Goal: Contribute content: Contribute content

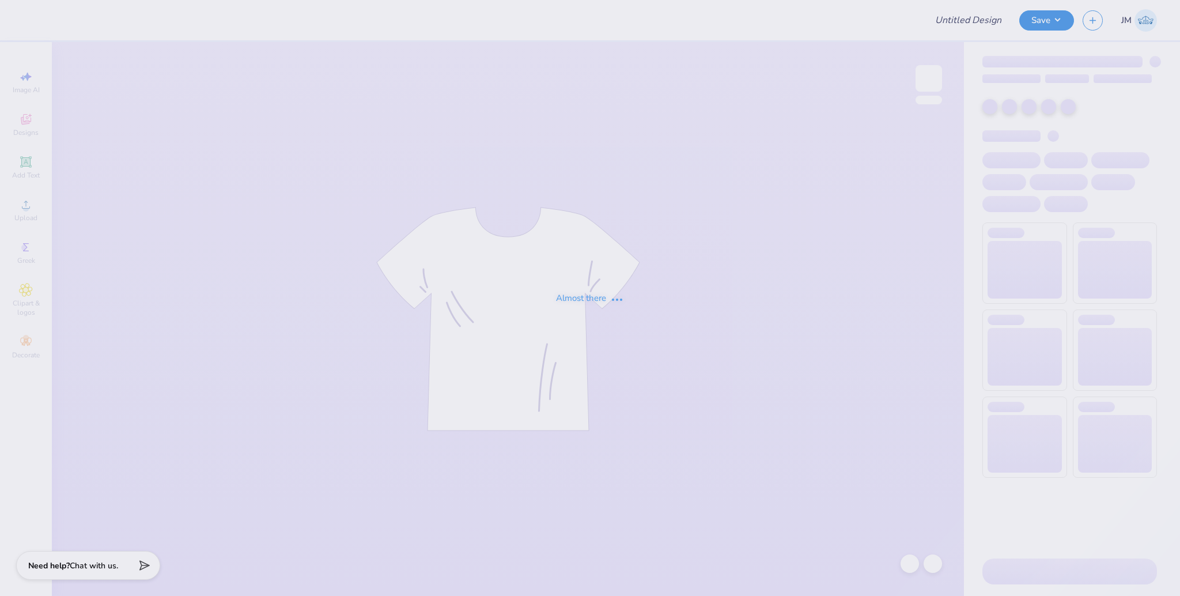
type input "Meet the greek tees for [PERSON_NAME]"
drag, startPoint x: 815, startPoint y: 307, endPoint x: 832, endPoint y: 175, distance: 133.6
click at [815, 303] on div "Almost there" at bounding box center [590, 298] width 1180 height 596
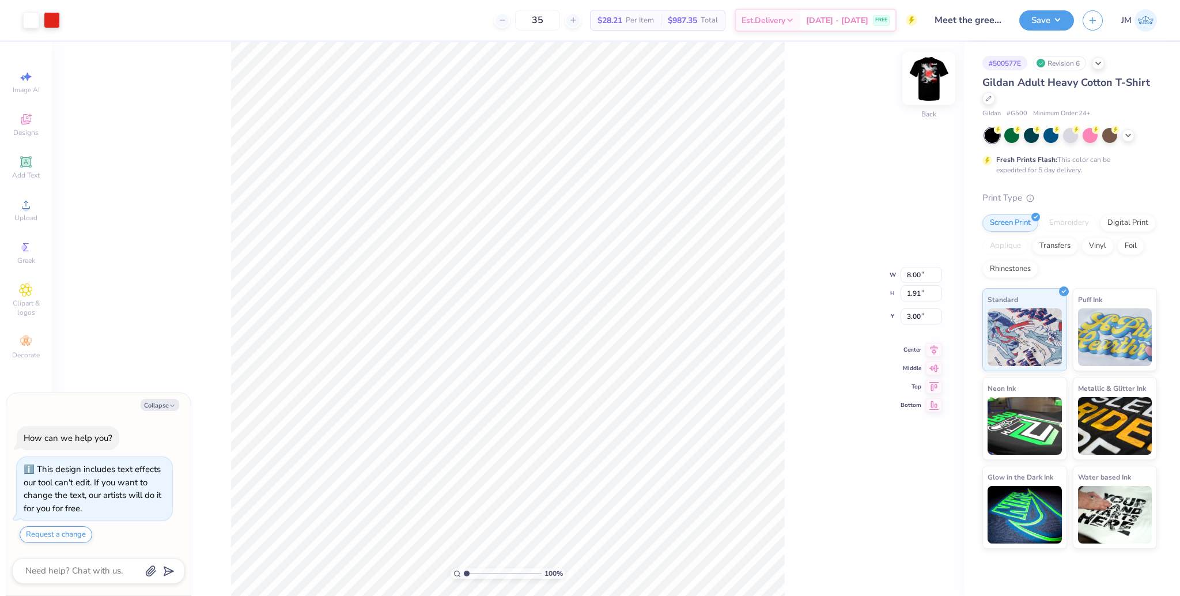
click at [934, 82] on img at bounding box center [929, 78] width 46 height 46
click at [20, 211] on div "Upload" at bounding box center [26, 210] width 40 height 34
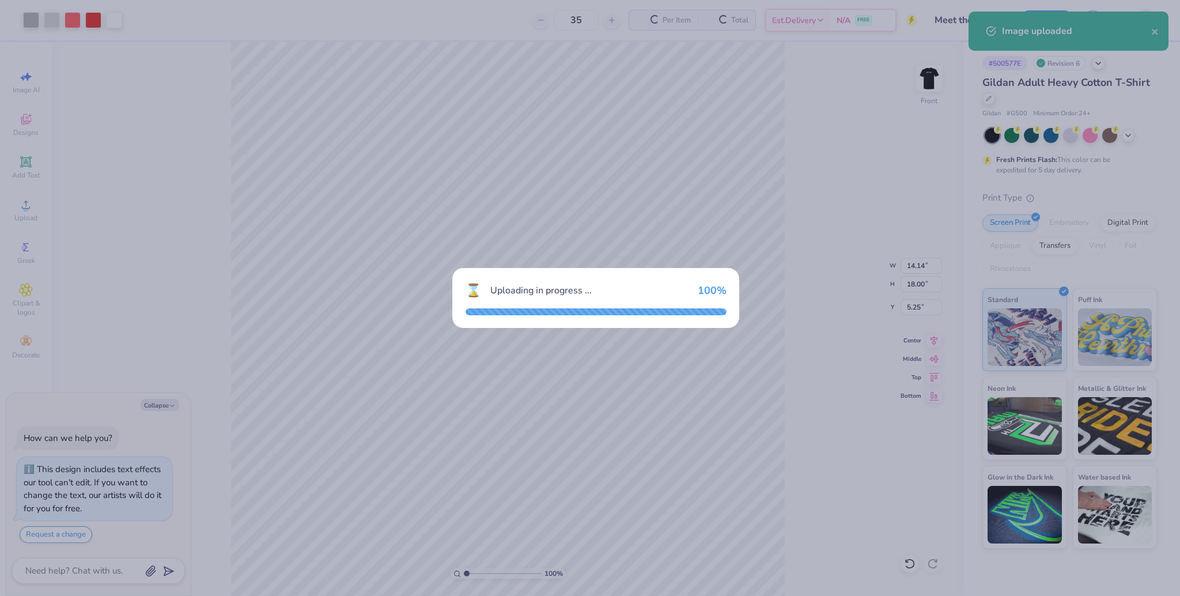
type textarea "x"
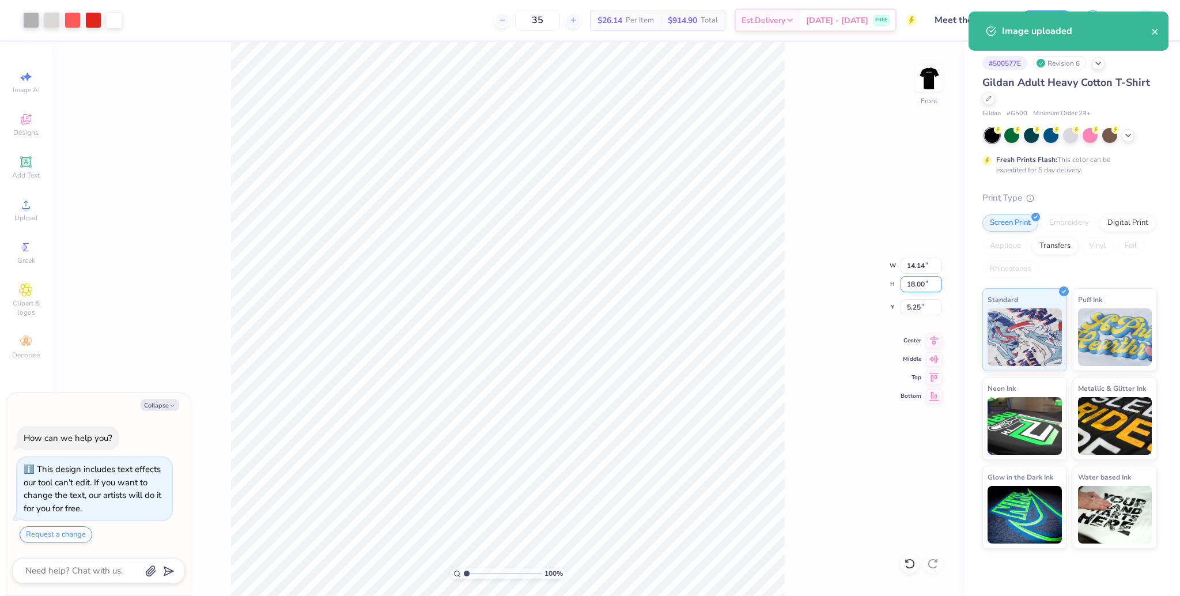
click at [909, 289] on input "18.00" at bounding box center [921, 284] width 41 height 16
type input "15"
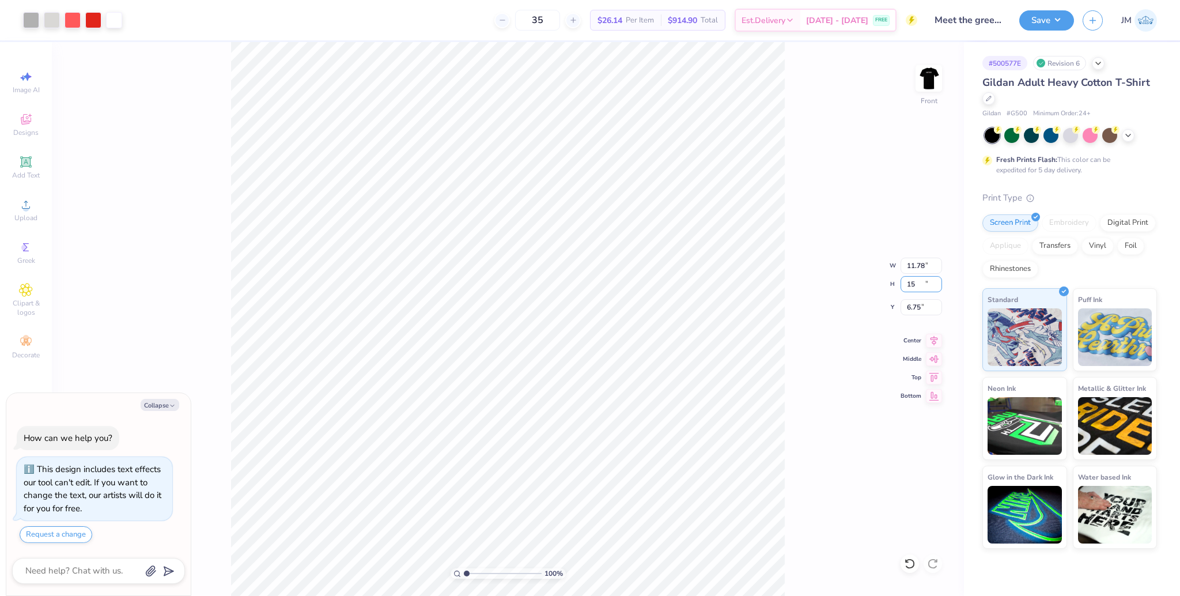
type textarea "x"
type input "11.78"
type input "15.00"
type input "6.75"
drag, startPoint x: 464, startPoint y: 574, endPoint x: 500, endPoint y: 573, distance: 36.3
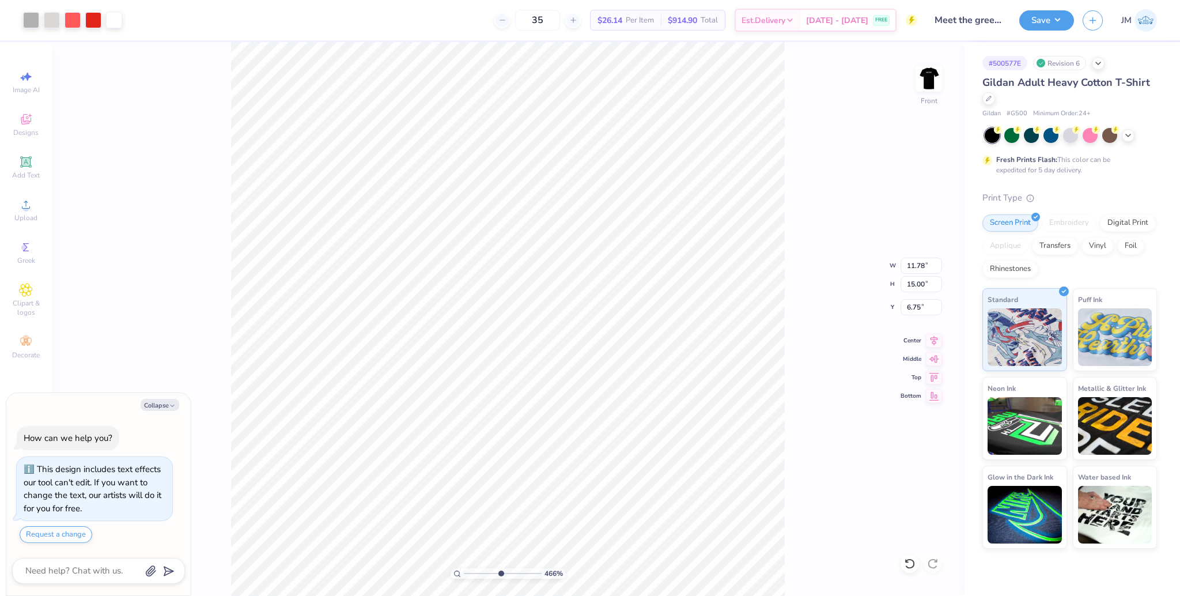
click at [500, 573] on input "range" at bounding box center [503, 573] width 78 height 10
drag, startPoint x: 500, startPoint y: 571, endPoint x: 438, endPoint y: 565, distance: 61.9
type input "1"
click at [464, 568] on input "range" at bounding box center [503, 573] width 78 height 10
click at [913, 304] on input "6.75" at bounding box center [921, 307] width 41 height 16
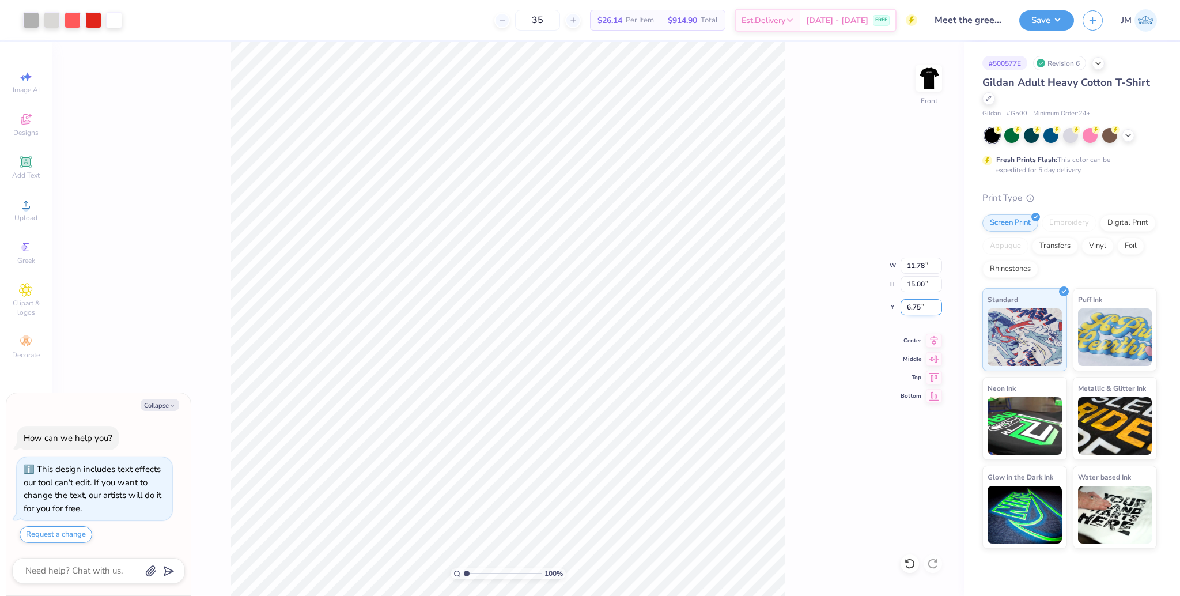
click at [913, 304] on input "6.75" at bounding box center [921, 307] width 41 height 16
type input "3"
type textarea "x"
type input "3.00"
click at [800, 104] on div "100 % Front W 11.78 11.78 " H 15.00 15.00 " Y 3.00 3.00 " Center Middle Top Bot…" at bounding box center [508, 319] width 912 height 554
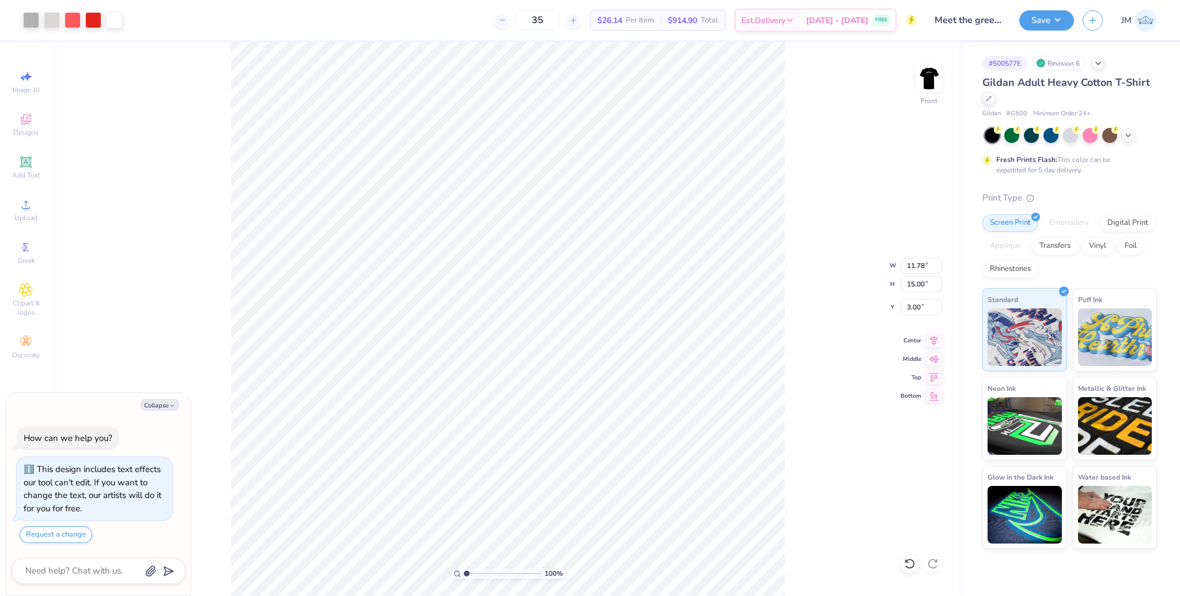
type textarea "x"
type input "1"
drag, startPoint x: 466, startPoint y: 572, endPoint x: 423, endPoint y: 566, distance: 43.5
click at [464, 568] on input "range" at bounding box center [503, 573] width 78 height 10
click at [1056, 26] on button "Save" at bounding box center [1046, 19] width 55 height 20
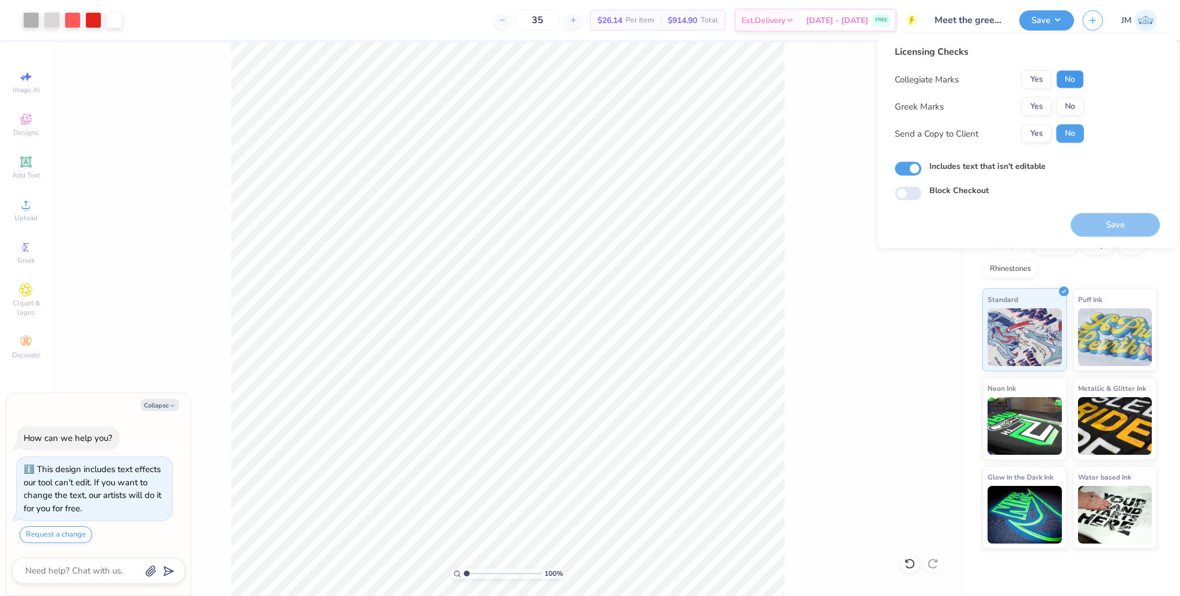
click at [1073, 79] on button "No" at bounding box center [1070, 79] width 28 height 18
click at [1065, 100] on button "No" at bounding box center [1070, 106] width 28 height 18
click at [1111, 220] on button "Save" at bounding box center [1115, 225] width 89 height 24
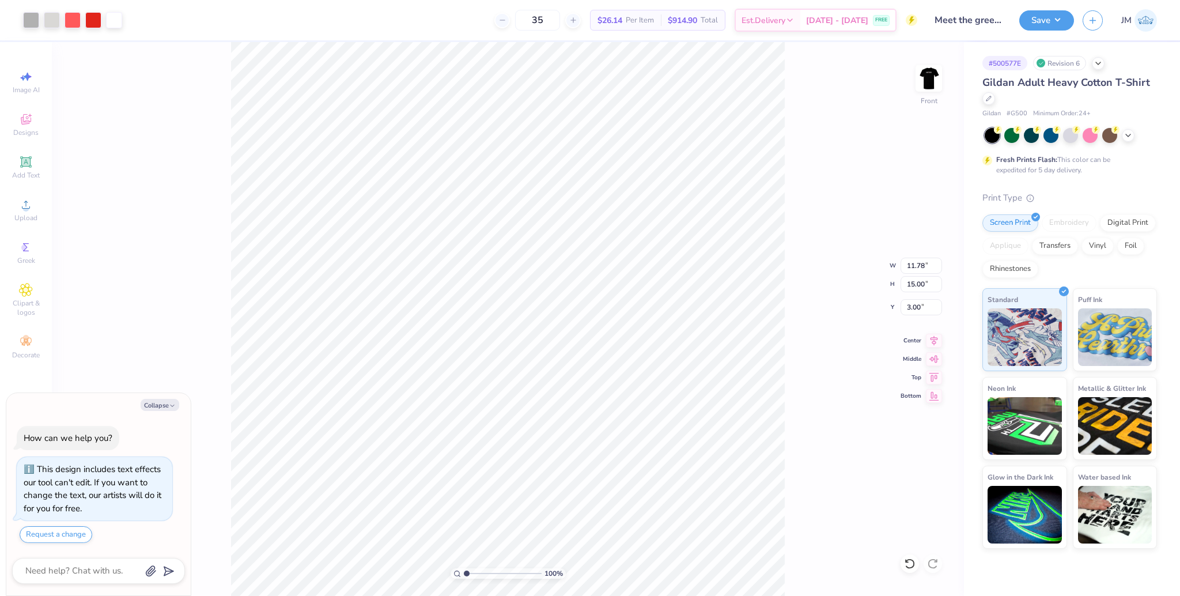
click at [932, 335] on div "100 % Front W 11.78 11.78 " H 15.00 15.00 " Y 3.00 3.00 " Center Middle Top Bot…" at bounding box center [508, 319] width 912 height 554
click at [933, 337] on div "100 % Front W 11.78 11.78 " H 15.00 15.00 " Y 3.00 3.00 " Center Middle Top Bot…" at bounding box center [508, 319] width 912 height 554
click at [932, 345] on icon at bounding box center [934, 341] width 16 height 14
click at [811, 316] on div "100 % Front W 11.78 11.78 " H 15.00 15.00 " Y 3.00 3.00 " Center Middle Top Bot…" at bounding box center [508, 319] width 912 height 554
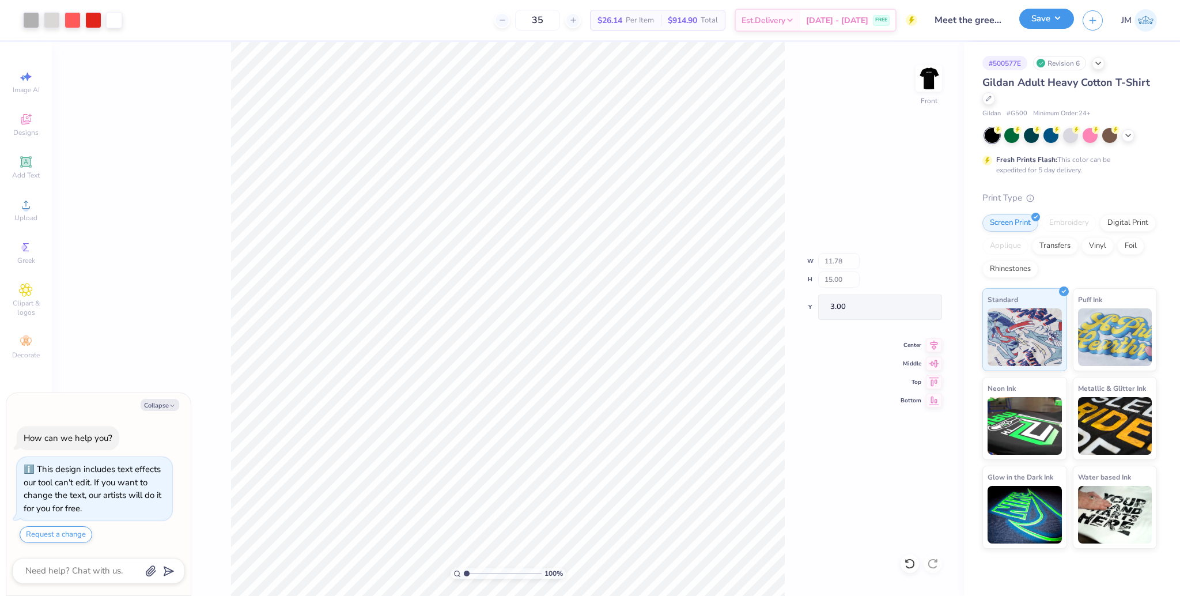
click at [1042, 22] on button "Save" at bounding box center [1046, 19] width 55 height 20
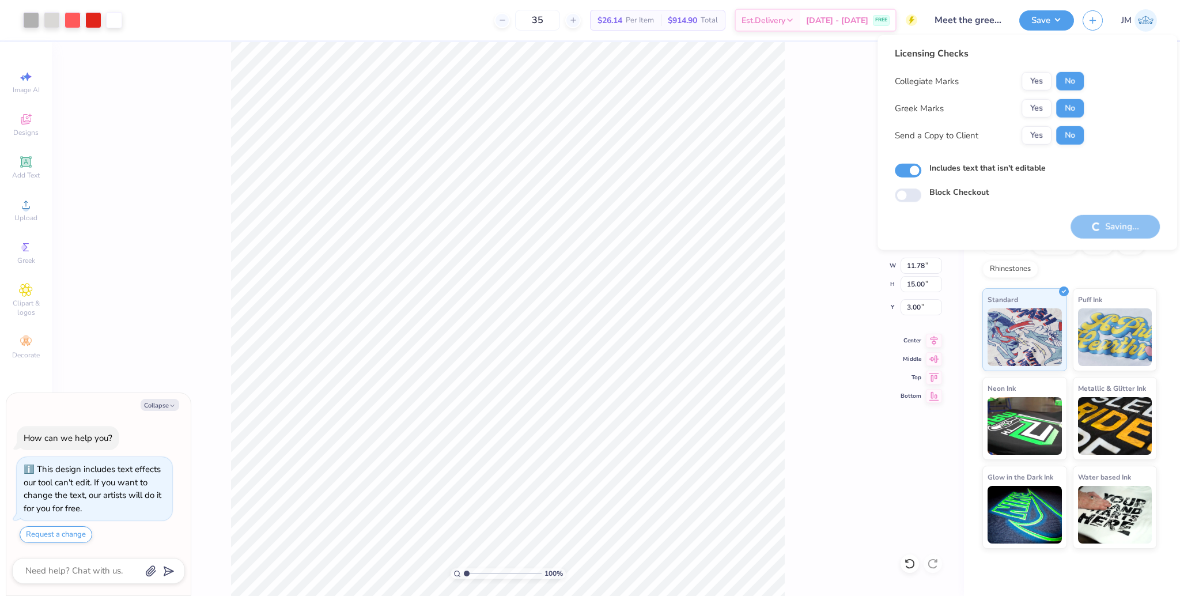
type textarea "x"
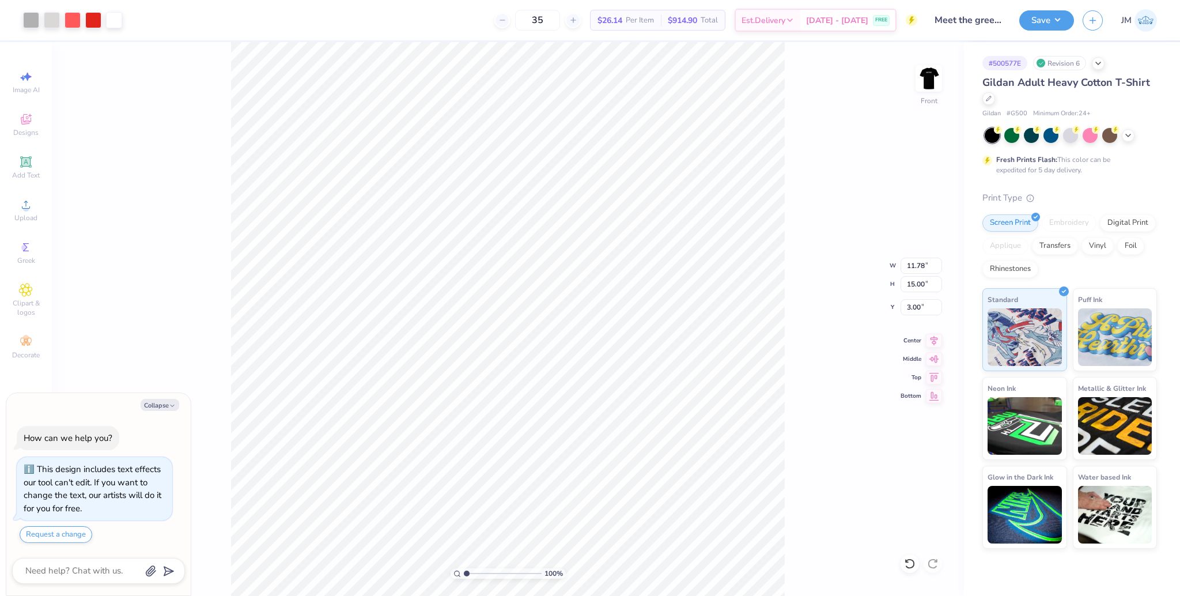
type textarea "x"
drag, startPoint x: 464, startPoint y: 574, endPoint x: 508, endPoint y: 570, distance: 43.4
click at [508, 570] on input "range" at bounding box center [503, 573] width 78 height 10
drag, startPoint x: 499, startPoint y: 572, endPoint x: 428, endPoint y: 565, distance: 71.8
type input "1"
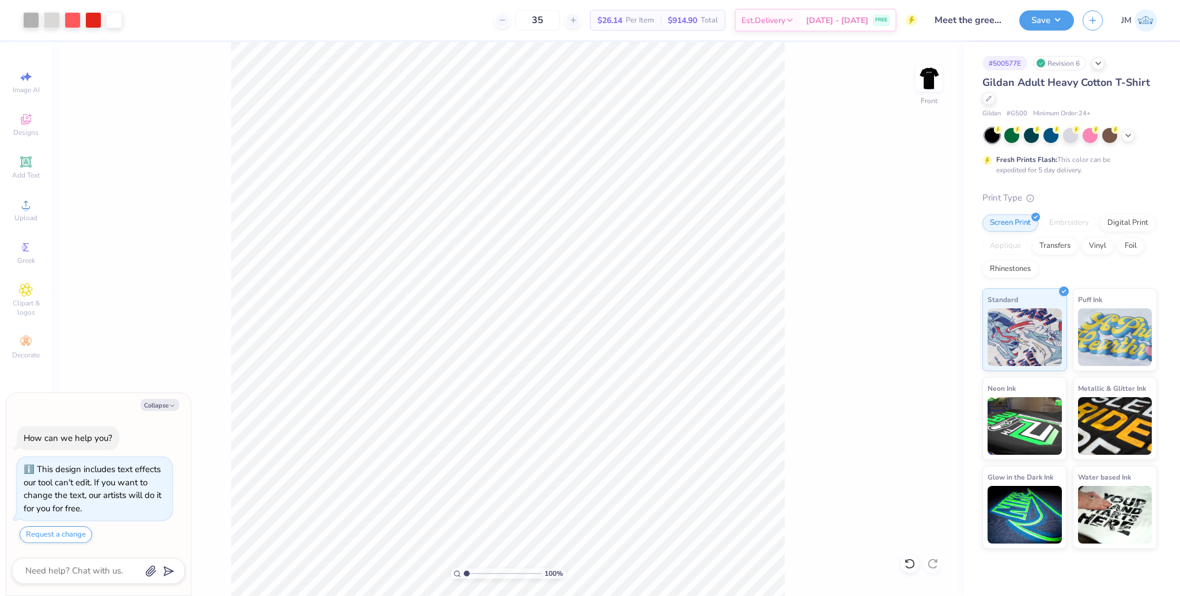
click at [464, 568] on input "range" at bounding box center [503, 573] width 78 height 10
click at [1051, 22] on button "Save" at bounding box center [1046, 19] width 55 height 20
type textarea "x"
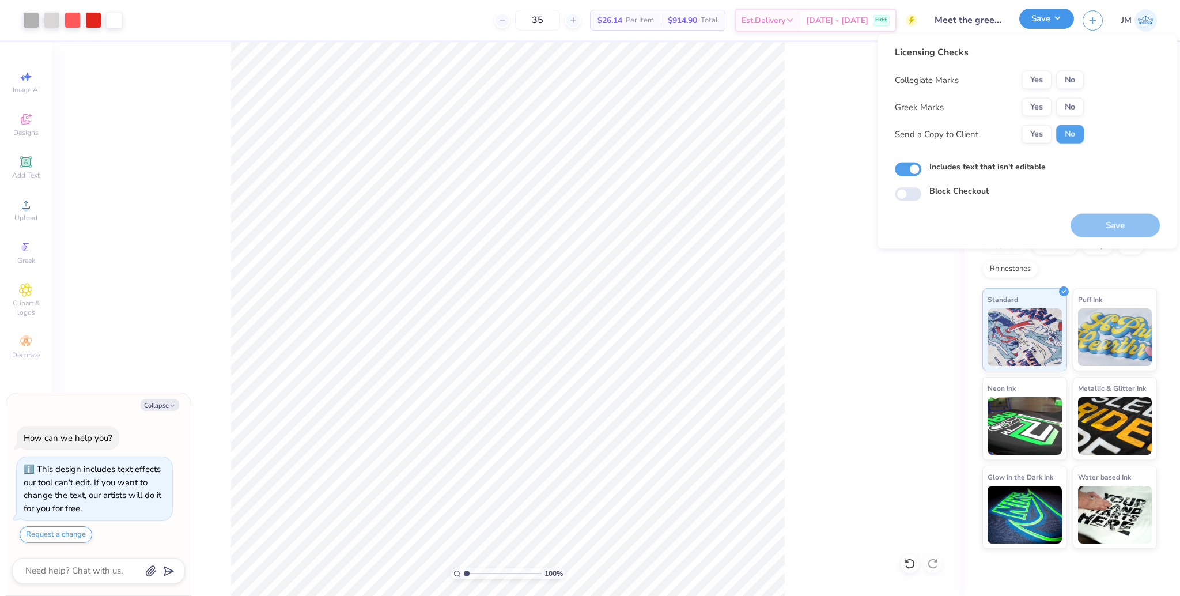
click at [1051, 22] on button "Save" at bounding box center [1046, 19] width 55 height 20
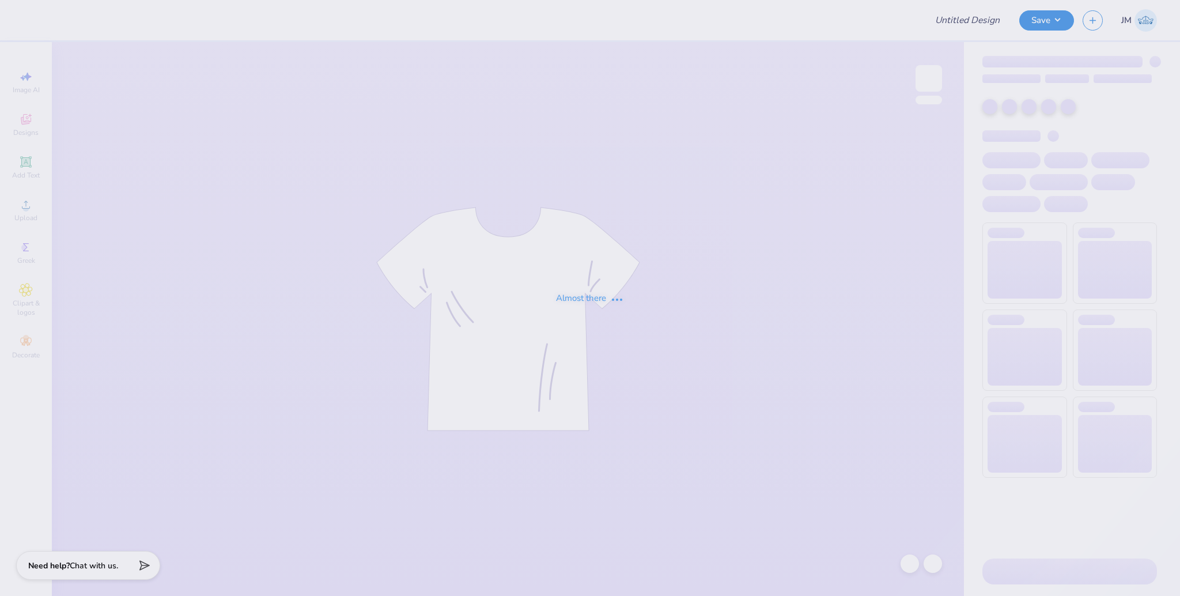
type input "DG Fam Weekend Jeep"
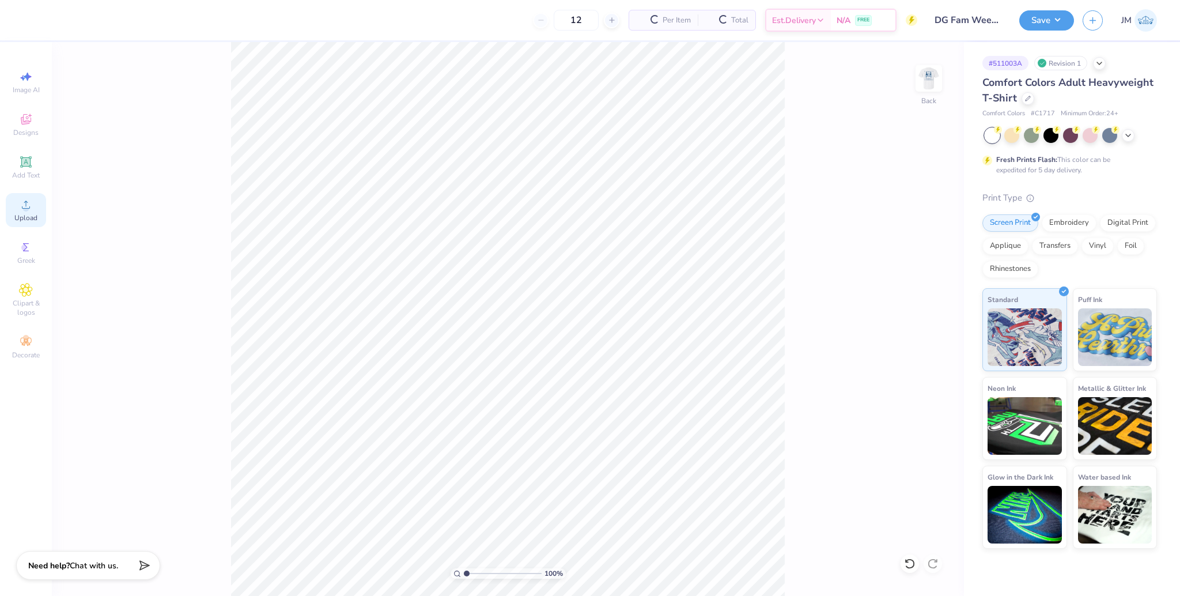
click at [21, 212] on div "Upload" at bounding box center [26, 210] width 40 height 34
drag, startPoint x: 30, startPoint y: 209, endPoint x: 39, endPoint y: 207, distance: 9.4
click at [31, 209] on icon at bounding box center [26, 205] width 14 height 14
click at [916, 565] on div at bounding box center [910, 563] width 18 height 18
click at [31, 211] on div "Upload" at bounding box center [26, 210] width 40 height 34
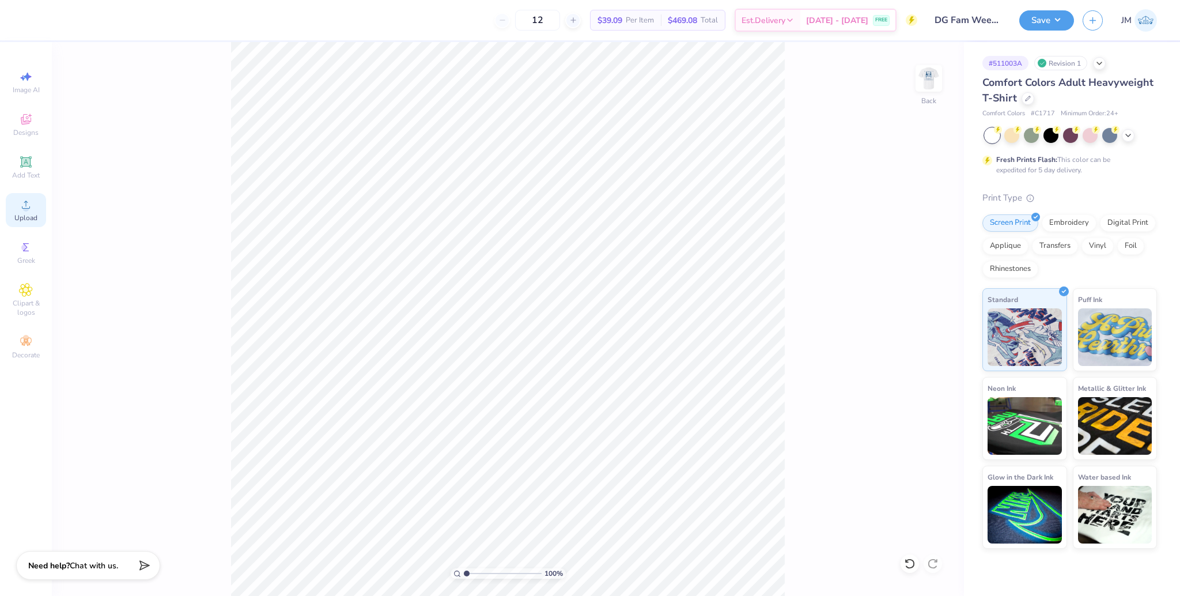
click at [34, 217] on span "Upload" at bounding box center [25, 217] width 23 height 9
click at [13, 207] on div "Upload" at bounding box center [26, 210] width 40 height 34
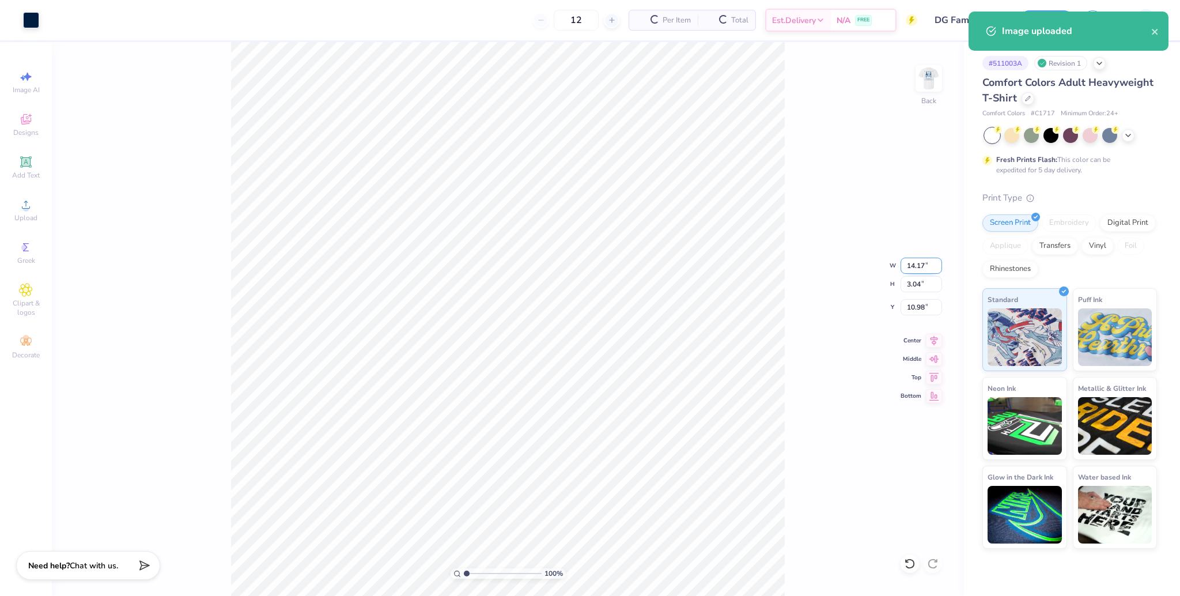
click at [917, 268] on input "14.17" at bounding box center [921, 266] width 41 height 16
type input "7.00"
type input "1.50"
click at [908, 305] on input "11.75" at bounding box center [921, 307] width 41 height 16
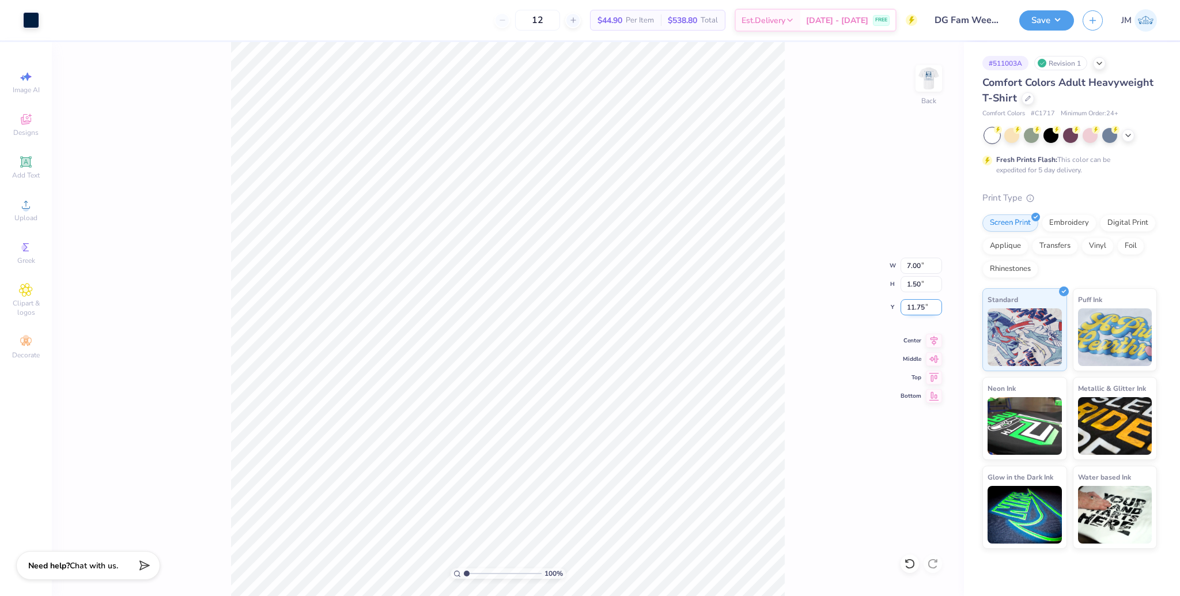
click at [908, 305] on input "11.75" at bounding box center [921, 307] width 41 height 16
type input "3.00"
click at [924, 81] on img at bounding box center [929, 78] width 46 height 46
click at [12, 232] on div "Image AI Designs Add Text Upload Greek Clipart & logos Decorate" at bounding box center [26, 214] width 40 height 299
click at [21, 214] on span "Upload" at bounding box center [25, 217] width 23 height 9
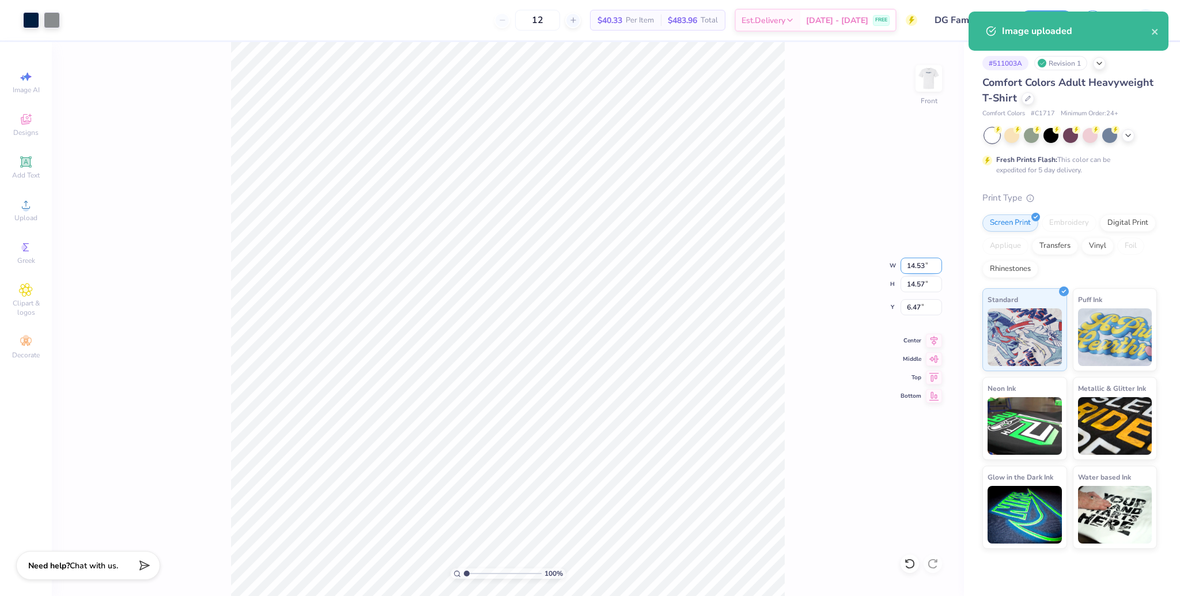
click at [916, 266] on input "14.53" at bounding box center [921, 266] width 41 height 16
type input "12.00"
type input "12.03"
type input "7.73"
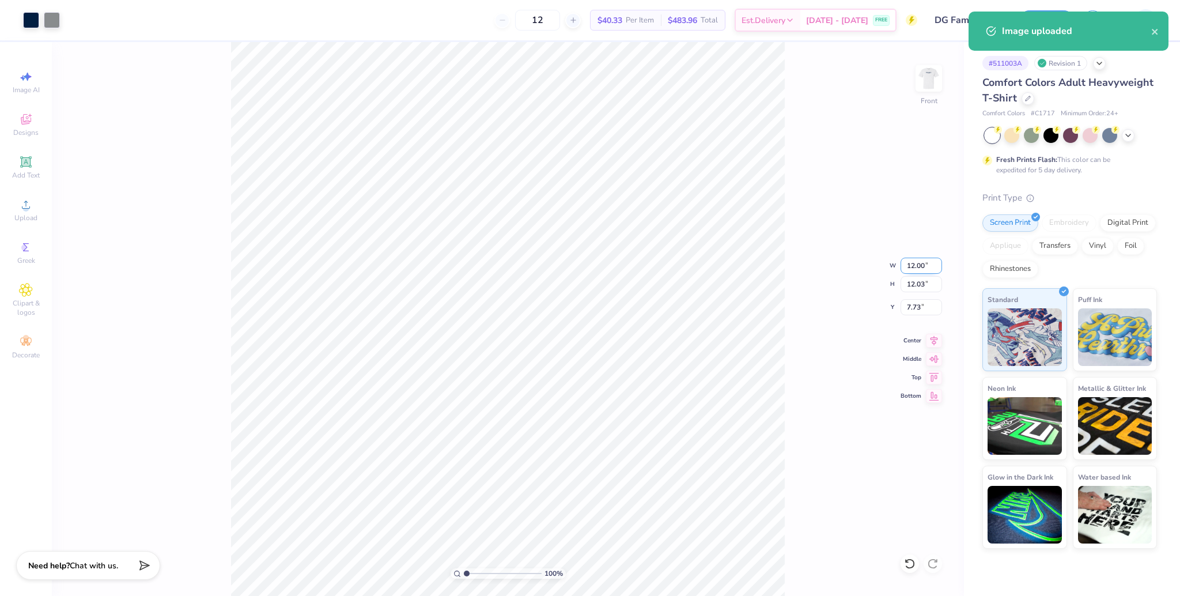
click at [915, 266] on input "12.00" at bounding box center [921, 266] width 41 height 16
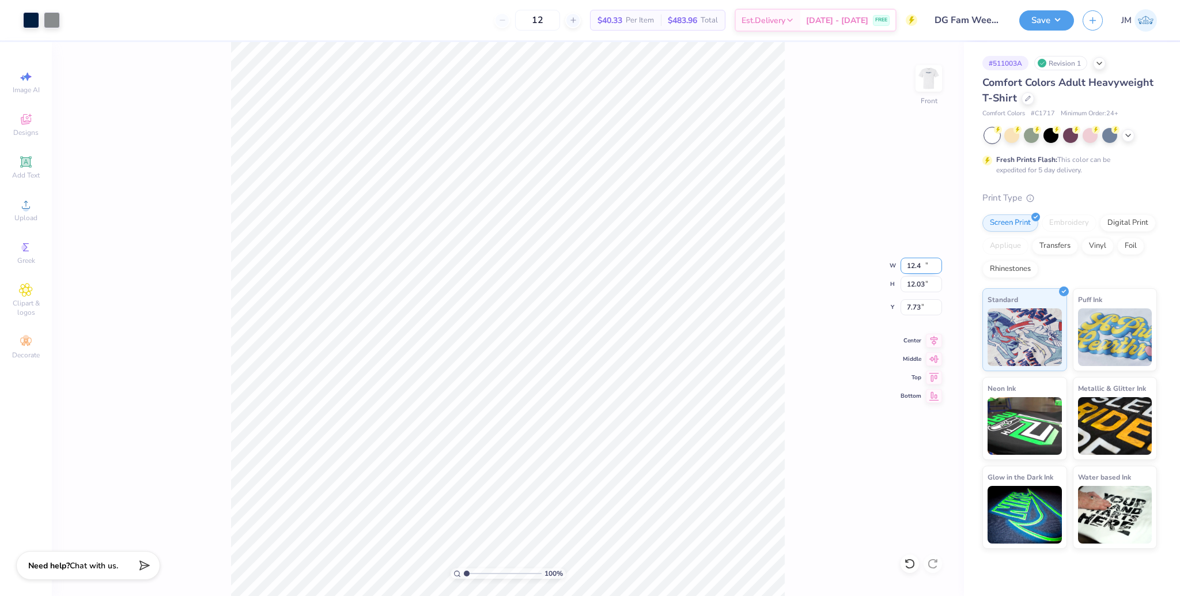
type input "12.40"
type input "12.43"
click at [917, 306] on input "7.53" at bounding box center [921, 307] width 41 height 16
type input "3.00"
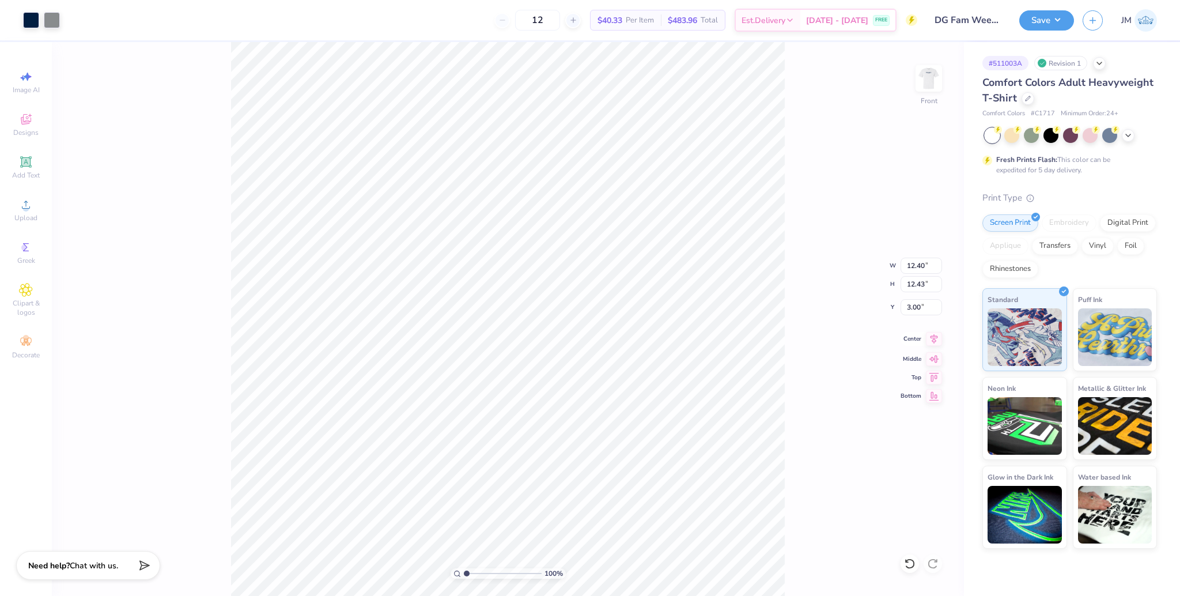
click at [935, 343] on icon at bounding box center [934, 339] width 16 height 14
drag, startPoint x: 463, startPoint y: 574, endPoint x: 481, endPoint y: 572, distance: 18.5
click at [481, 572] on div "100 %" at bounding box center [508, 573] width 115 height 10
drag, startPoint x: 467, startPoint y: 572, endPoint x: 481, endPoint y: 573, distance: 13.9
click at [481, 573] on input "range" at bounding box center [503, 573] width 78 height 10
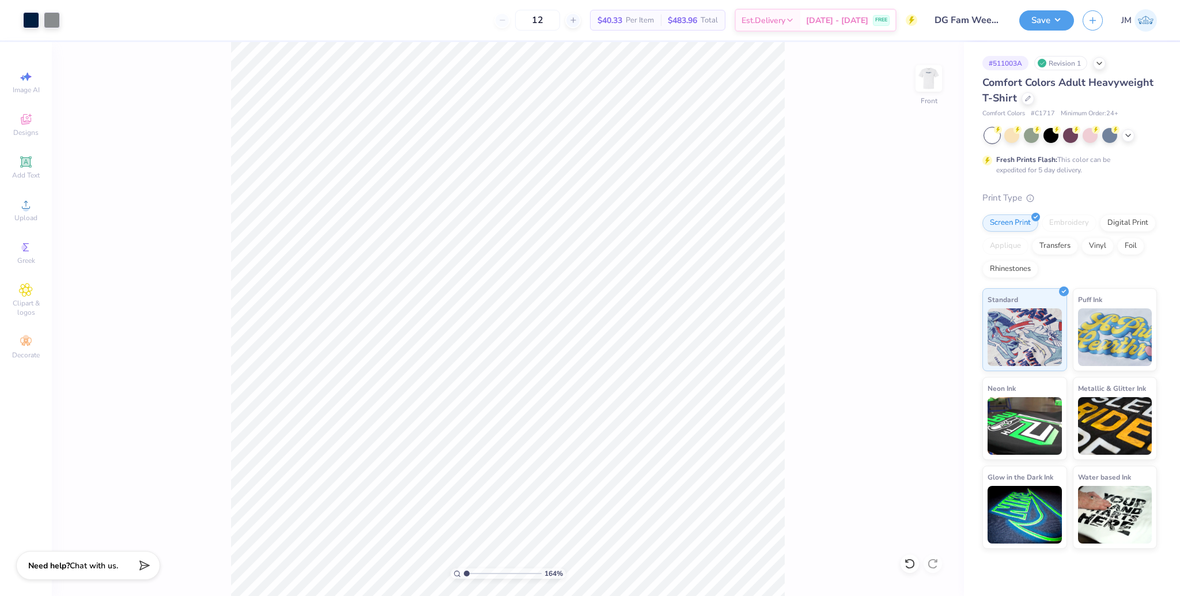
drag, startPoint x: 475, startPoint y: 572, endPoint x: 419, endPoint y: 560, distance: 57.6
type input "1"
click at [464, 568] on input "range" at bounding box center [503, 573] width 78 height 10
click at [324, 35] on div "Art colors 12 $40.33 Per Item $483.96 Total Est. Delivery Sep 7 - 10 FREE Desig…" at bounding box center [590, 298] width 1180 height 596
click at [935, 339] on icon at bounding box center [934, 339] width 16 height 14
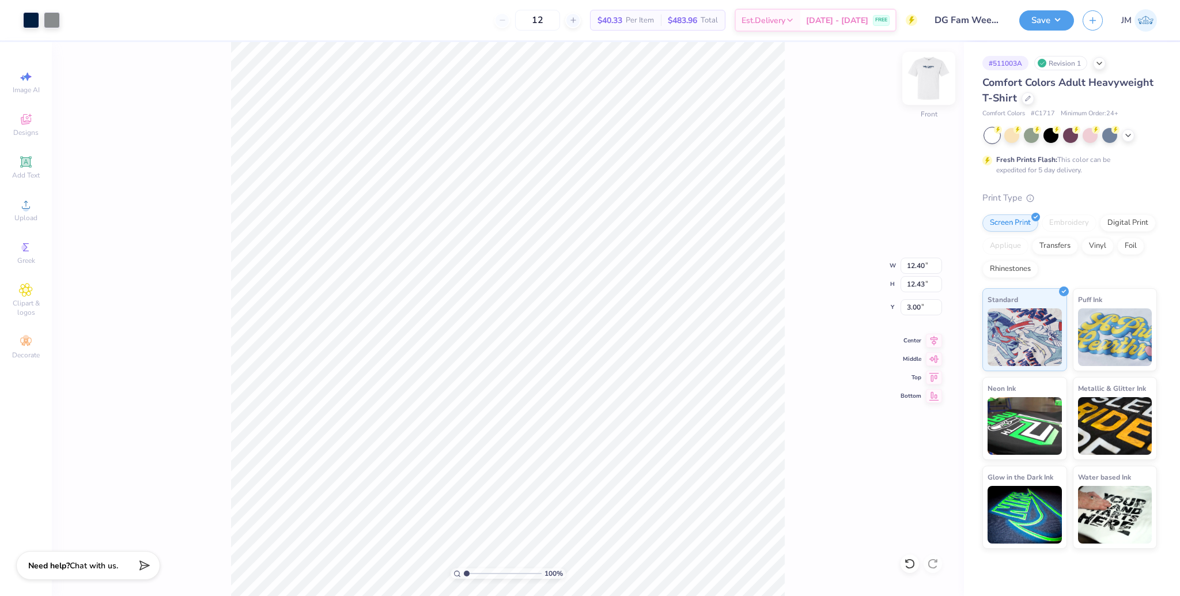
click at [929, 76] on img at bounding box center [929, 78] width 46 height 46
click at [925, 84] on img at bounding box center [929, 78] width 46 height 46
click at [1041, 21] on button "Save" at bounding box center [1046, 19] width 55 height 20
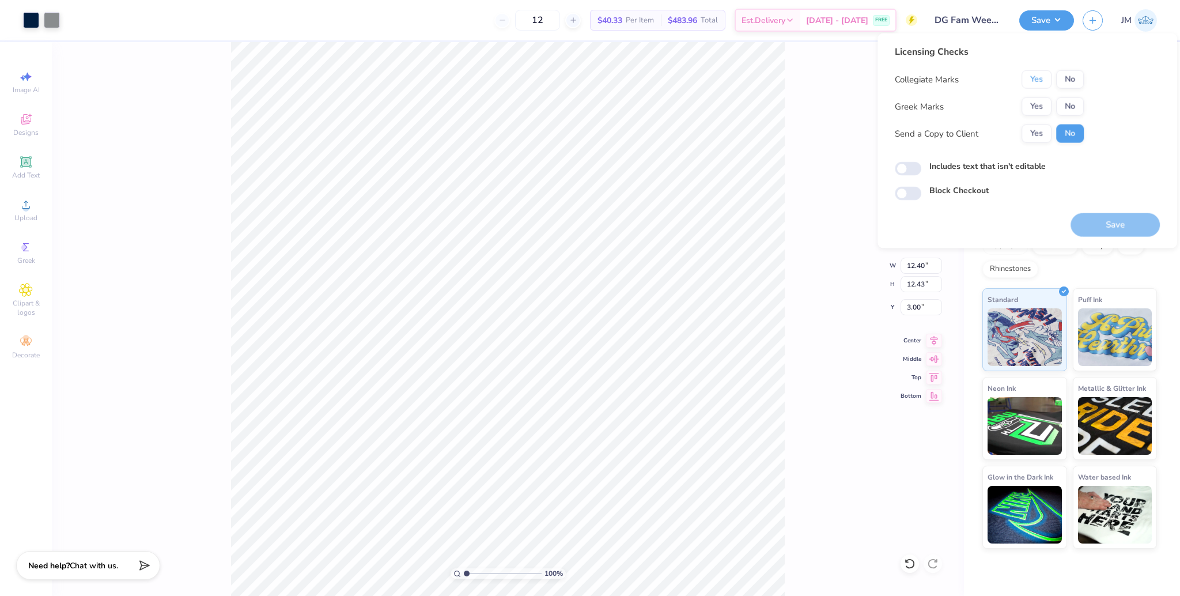
click at [1037, 81] on button "Yes" at bounding box center [1037, 79] width 30 height 18
click at [1035, 105] on button "Yes" at bounding box center [1037, 106] width 30 height 18
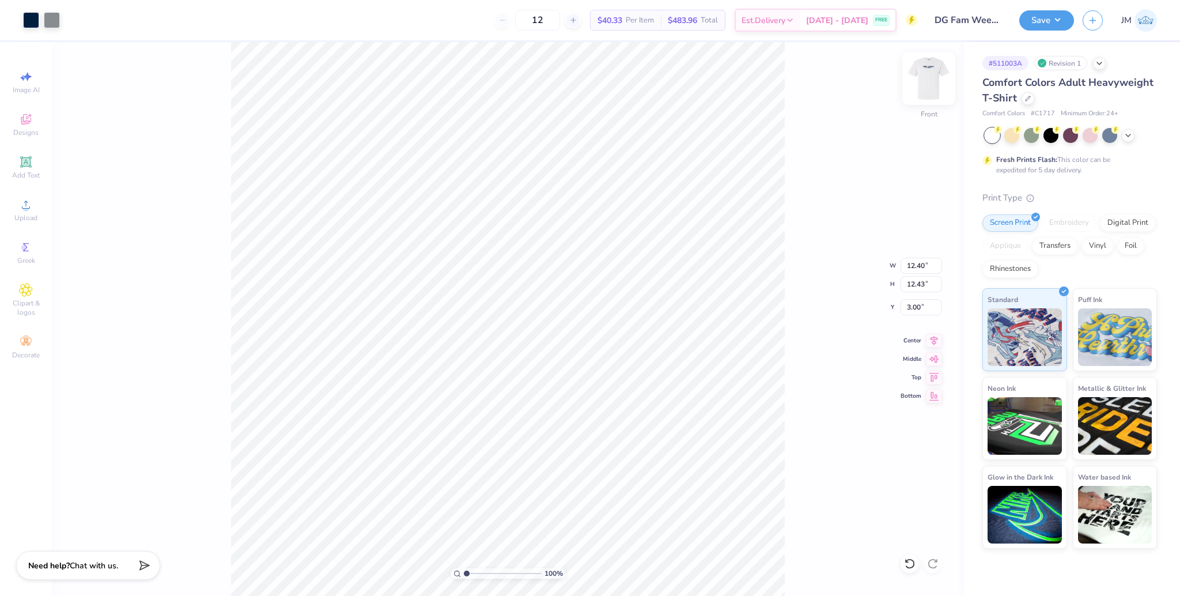
click at [934, 77] on img at bounding box center [929, 78] width 46 height 46
click at [1050, 15] on button "Save" at bounding box center [1046, 19] width 55 height 20
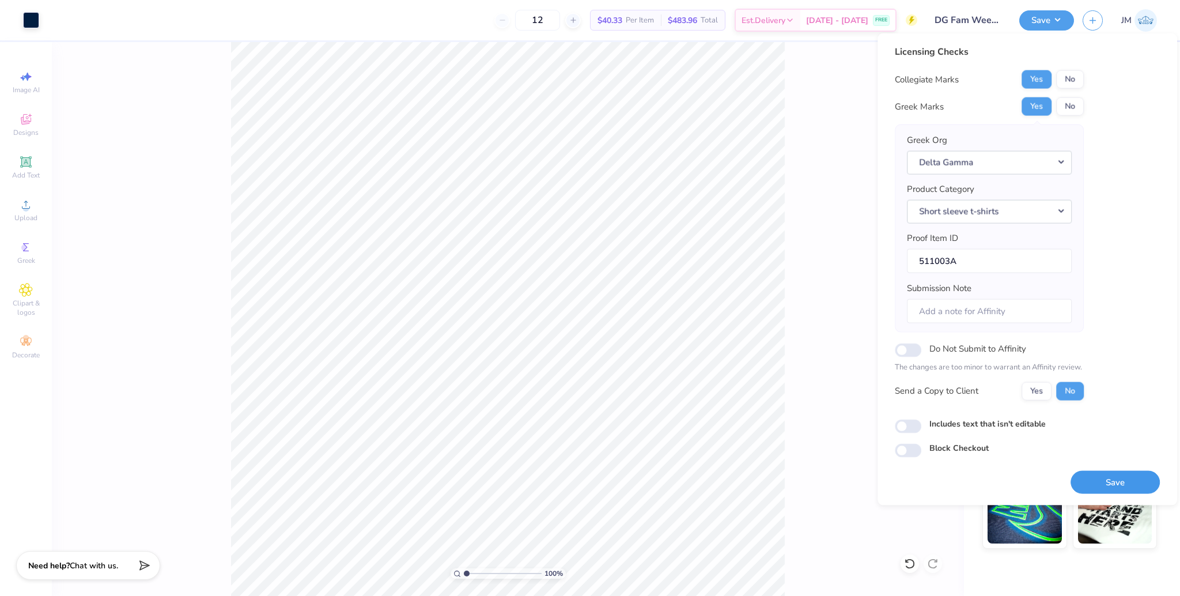
click at [1118, 483] on button "Save" at bounding box center [1115, 482] width 89 height 24
click at [825, 415] on div "100 % Back W 7.00 7.00 " H 1.50 1.50 " Y 3.00 3.00 " Center Middle Top Bottom" at bounding box center [508, 319] width 912 height 554
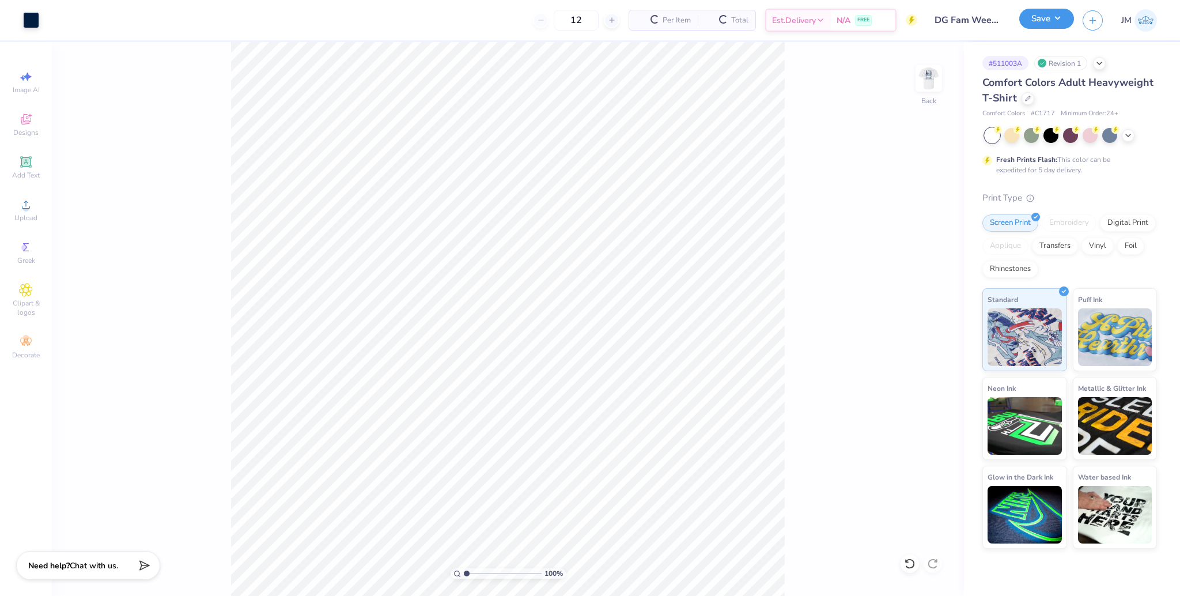
click at [1056, 19] on button "Save" at bounding box center [1046, 19] width 55 height 20
click at [928, 86] on img at bounding box center [929, 78] width 46 height 46
